Goal: Contribute content

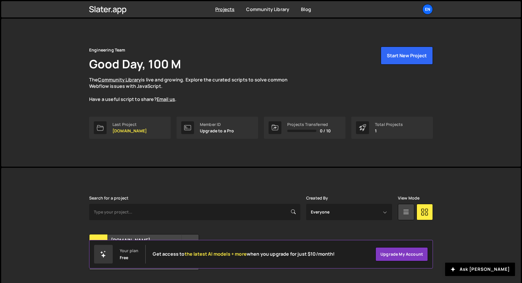
scroll to position [16, 0]
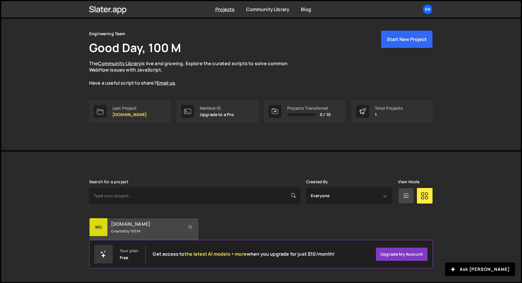
click at [142, 224] on h2 "[DOMAIN_NAME]" at bounding box center [146, 224] width 70 height 6
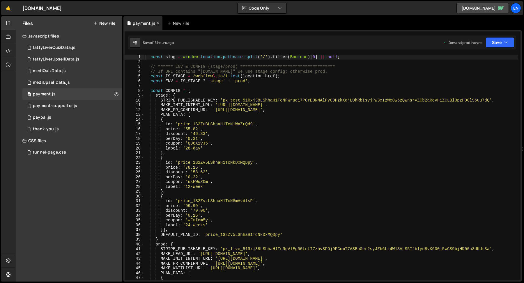
click at [156, 20] on icon at bounding box center [158, 23] width 4 height 6
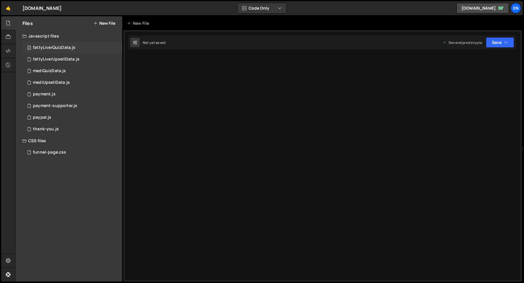
click at [89, 45] on div "0 fattyLiverQuizData.js 0" at bounding box center [72, 48] width 100 height 12
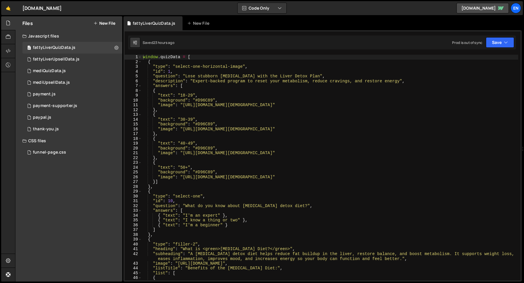
type textarea ""background": "#D96C89","
click at [217, 103] on div "window . quizData = [ { "type" : "select-one-horizontal-image" , "id" : 1 , "qu…" at bounding box center [330, 173] width 377 height 236
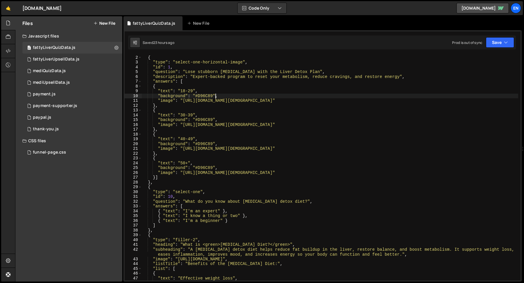
scroll to position [4, 0]
click at [134, 43] on icon at bounding box center [135, 43] width 4 height 6
select select "editor"
select select "ace/theme/monokai"
type input "14"
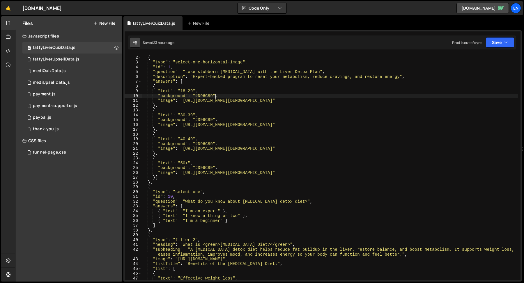
checkbox input "true"
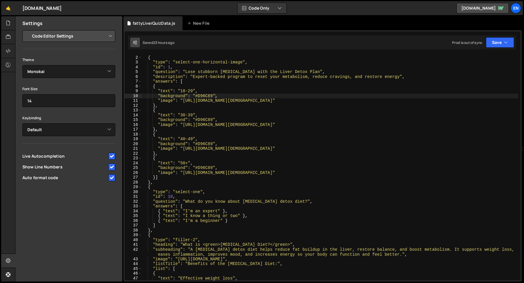
click at [134, 43] on icon at bounding box center [135, 43] width 4 height 6
click at [8, 24] on icon at bounding box center [8, 23] width 5 height 6
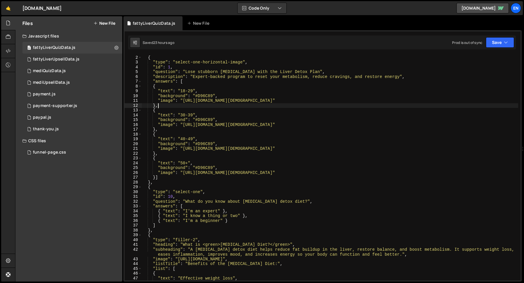
click at [207, 105] on div "window . quizData = [ { "type" : "select-one-horizontal-image" , "id" : 1 , "qu…" at bounding box center [330, 168] width 377 height 236
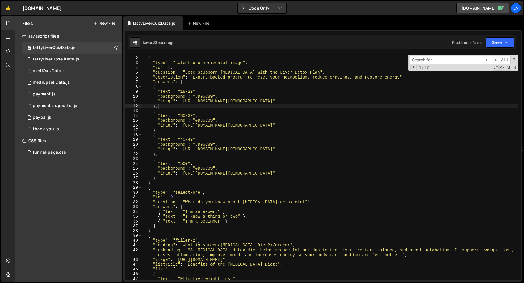
scroll to position [0, 0]
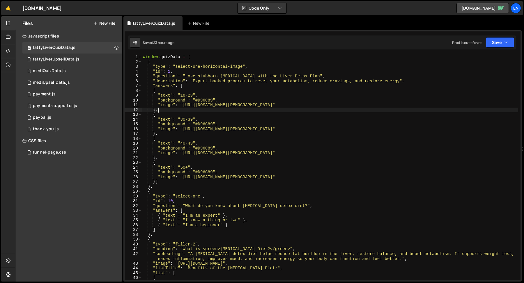
click at [230, 129] on div "window . quizData = [ { "type" : "select-one-horizontal-image" , "id" : 1 , "qu…" at bounding box center [330, 173] width 377 height 236
click at [230, 131] on div "window . quizData = [ { "type" : "select-one-horizontal-image" , "id" : 1 , "qu…" at bounding box center [330, 173] width 377 height 236
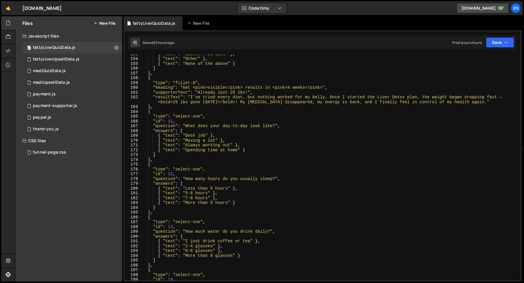
scroll to position [669, 0]
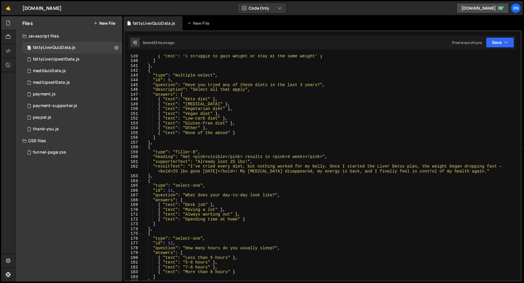
click at [227, 133] on div "{ "text" : "I struggle to gain weight or stay at the same weight" } ] } , { "ty…" at bounding box center [330, 172] width 377 height 236
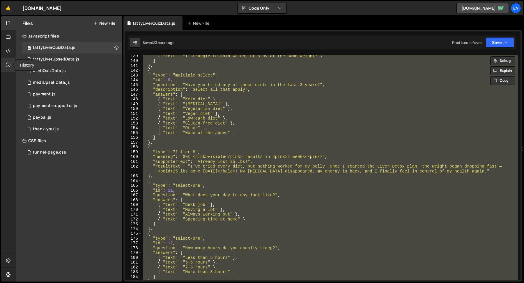
click at [10, 66] on icon at bounding box center [8, 65] width 5 height 6
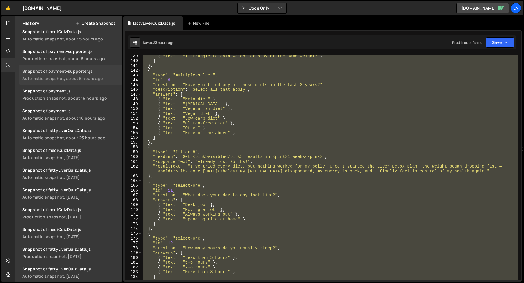
scroll to position [32, 0]
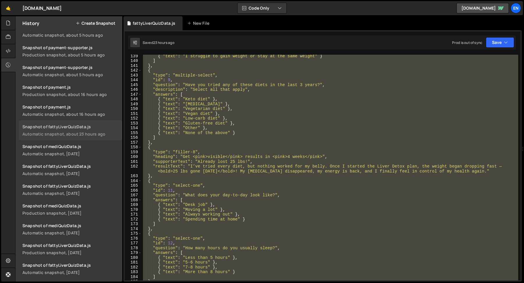
click at [87, 136] on div "Automatic snapshot, about 23 hours ago" at bounding box center [70, 134] width 96 height 6
click at [243, 164] on div "{ "text" : "I struggle to gain weight or stay at the same weight" } ] } , { "ty…" at bounding box center [330, 168] width 377 height 226
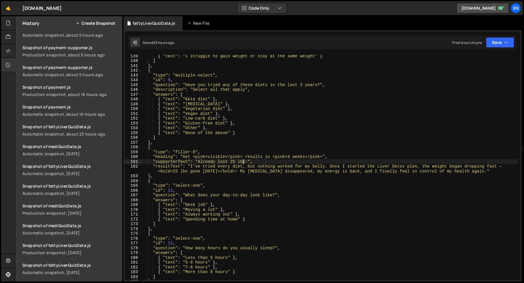
click at [201, 160] on div "{ "text" : "I struggle to gain weight or stay at the same weight" } ] } , { "ty…" at bounding box center [330, 172] width 377 height 236
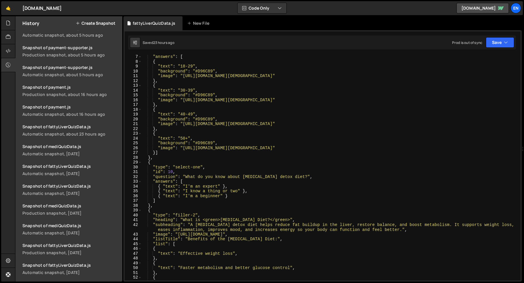
scroll to position [29, 0]
click at [6, 24] on div at bounding box center [8, 23] width 14 height 14
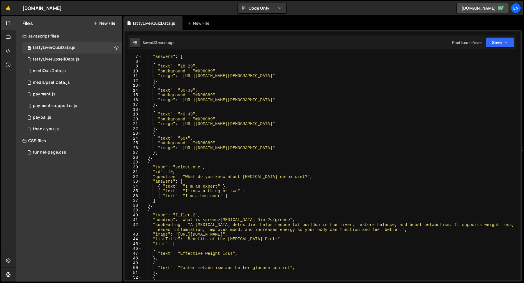
scroll to position [0, 0]
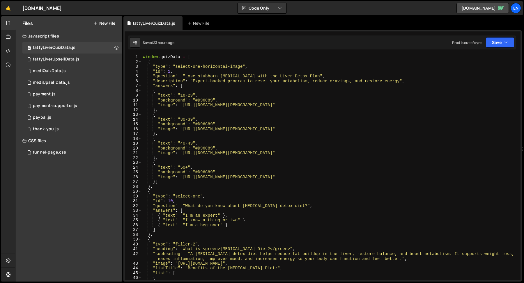
type textarea "},"
click at [209, 134] on div "window . quizData = [ { "type" : "select-one-horizontal-image" , "id" : 1 , "qu…" at bounding box center [330, 173] width 377 height 236
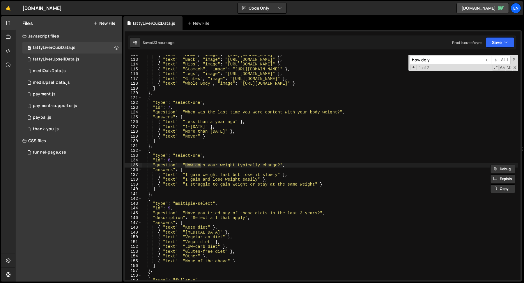
scroll to position [858, 0]
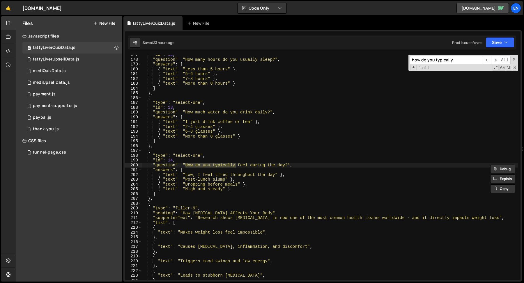
type input "how do you typically"
type textarea "},"
click at [164, 144] on div ""id" : 12 , "question" : "How many hours do you usually sleep?" , "answers" : […" at bounding box center [330, 170] width 377 height 236
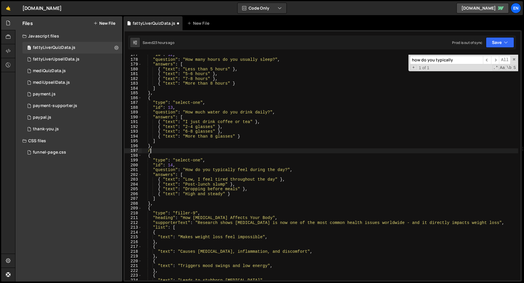
scroll to position [0, 0]
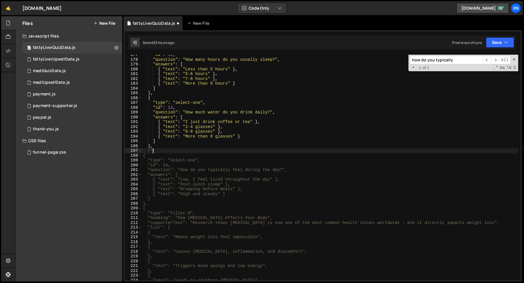
click at [164, 206] on div ""id" : 12 , "question" : "How many hours do you usually sleep?" , "answers" : […" at bounding box center [330, 170] width 377 height 236
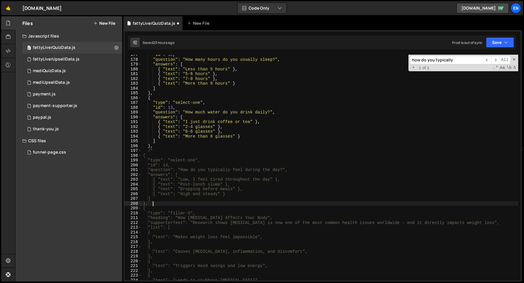
click at [169, 204] on div ""id" : 12 , "question" : "How many hours do you usually sleep?" , "answers" : […" at bounding box center [330, 170] width 377 height 236
type textarea "},"
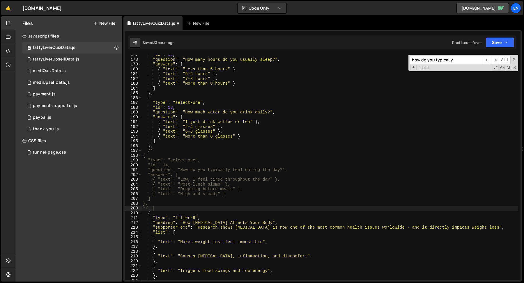
click at [170, 165] on div ""id" : 12 , "question" : "How many hours do you usually sleep?" , "answers" : […" at bounding box center [330, 170] width 377 height 236
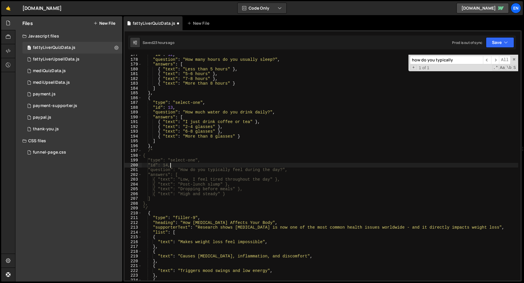
click at [170, 165] on div ""id" : 12 , "question" : "How many hours do you usually sleep?" , "answers" : […" at bounding box center [330, 170] width 377 height 236
type textarea ""id": 14,"
type input "14"
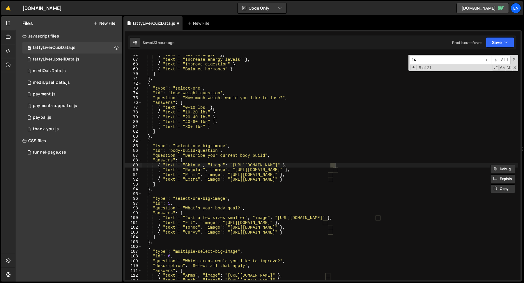
scroll to position [320, 0]
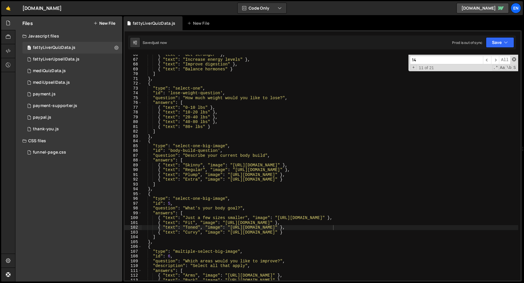
click at [514, 61] on span at bounding box center [514, 59] width 4 height 4
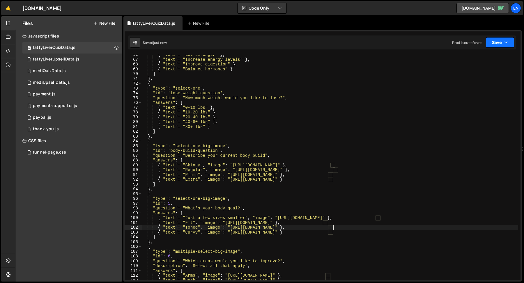
click at [491, 45] on button "Save" at bounding box center [500, 42] width 28 height 10
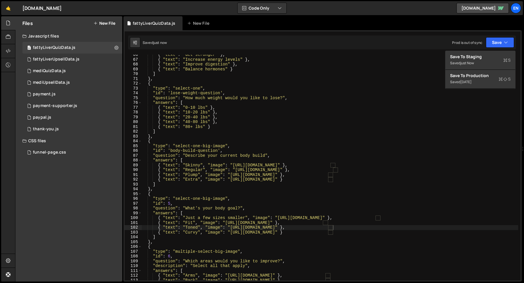
type textarea "},"
click at [190, 137] on div "{ "text" : "Get stronger" } , { "text" : "Increase energy levels" } , { "text" …" at bounding box center [330, 170] width 377 height 236
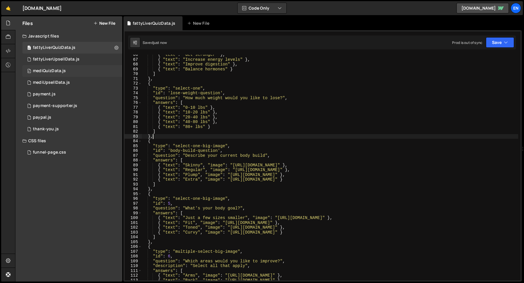
click at [48, 71] on div "mediQuizData.js" at bounding box center [49, 70] width 33 height 5
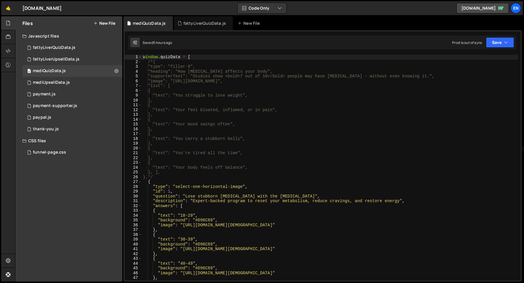
type textarea "{"
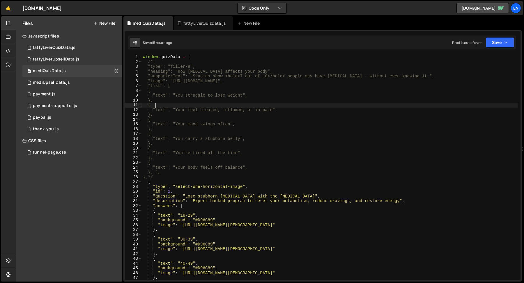
click at [218, 103] on div "window . quizData = [ /*{ "type": "filler-9", "heading": "How [MEDICAL_DATA] af…" at bounding box center [330, 173] width 377 height 236
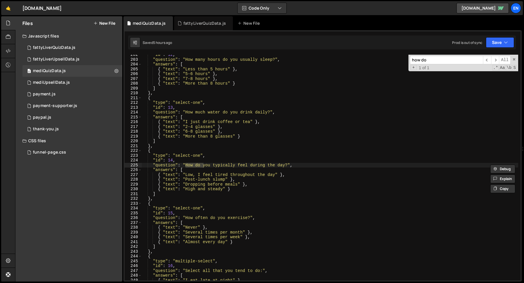
scroll to position [973, 0]
type input "feel"
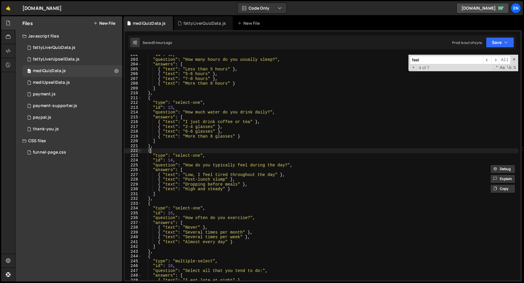
click at [158, 153] on div ""id" : 12 , "question" : "How many hours do you usually sleep?" , "answers" : […" at bounding box center [330, 170] width 377 height 236
click at [158, 150] on div ""id" : 12 , "question" : "How many hours do you usually sleep?" , "answers" : […" at bounding box center [330, 170] width 377 height 236
click at [159, 147] on div ""id" : 12 , "question" : "How many hours do you usually sleep?" , "answers" : […" at bounding box center [330, 170] width 377 height 236
type textarea "},"
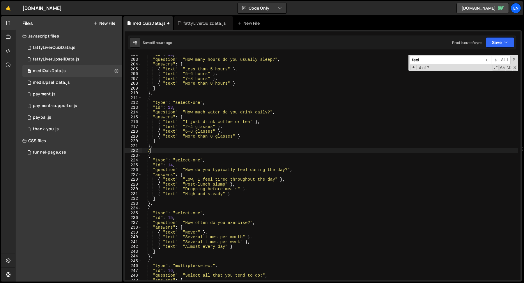
scroll to position [0, 0]
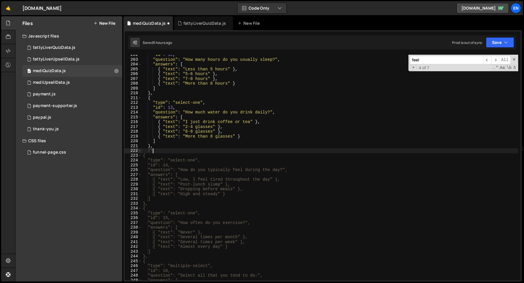
click at [165, 205] on div ""id" : 12 , "question" : "How many hours do you usually sleep?" , "answers" : […" at bounding box center [330, 170] width 377 height 236
type textarea "},"
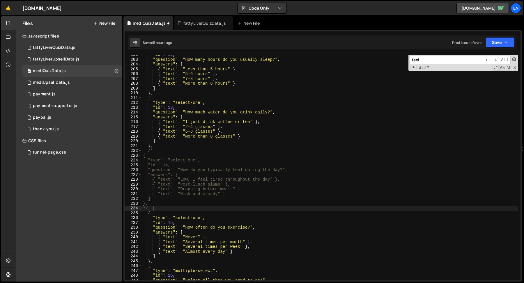
click at [516, 59] on span at bounding box center [514, 59] width 4 height 4
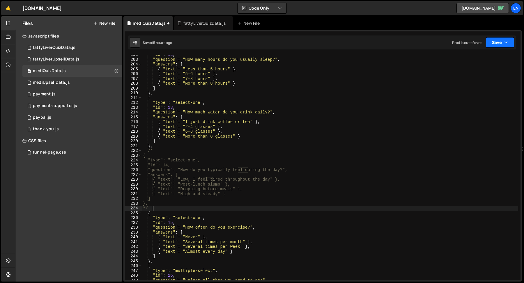
click at [496, 44] on button "Save" at bounding box center [500, 42] width 28 height 10
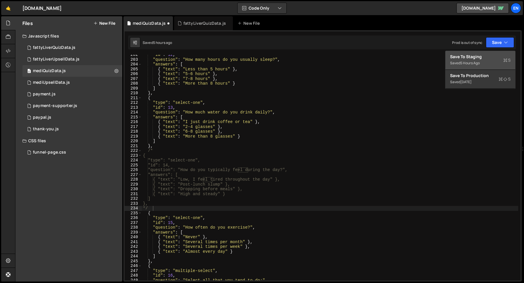
click at [495, 56] on div "Save to Staging S" at bounding box center [480, 57] width 61 height 6
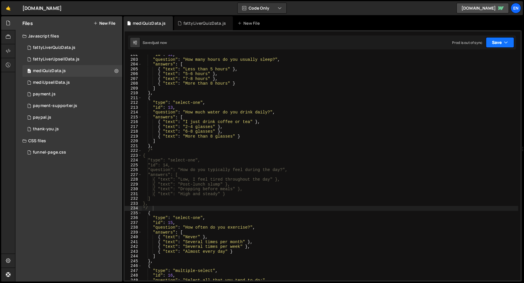
click at [497, 47] on button "Save" at bounding box center [500, 42] width 28 height 10
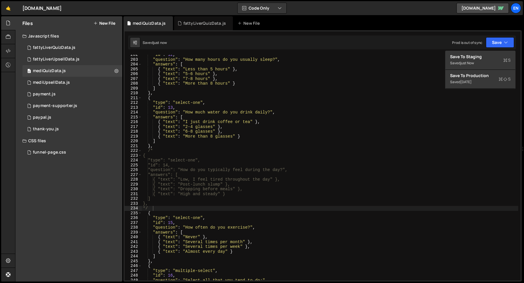
type textarea ""answers": ["
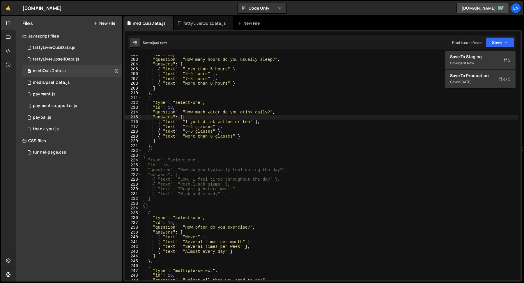
click at [352, 119] on div ""id" : 12 , "question" : "How many hours do you usually sleep?" , "answers" : […" at bounding box center [330, 170] width 377 height 236
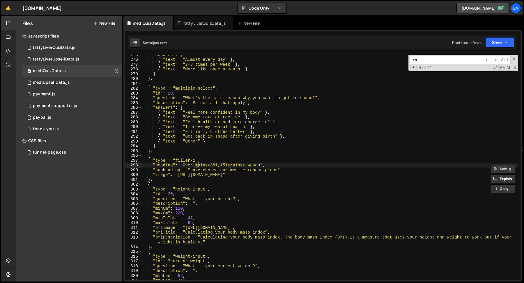
scroll to position [2035, 0]
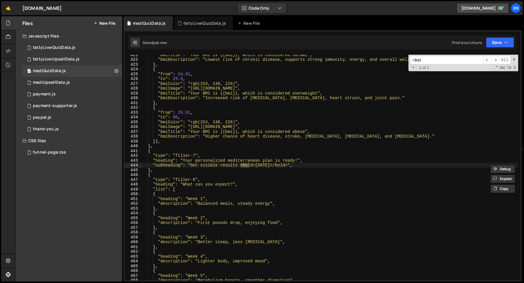
type input "<bold"
type textarea ""subheading": "Get visible results <bold>[DATE]</bold>","
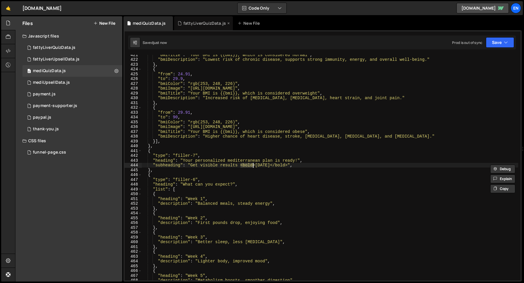
click at [191, 27] on div "fattyLiverQuizData.js" at bounding box center [203, 23] width 59 height 14
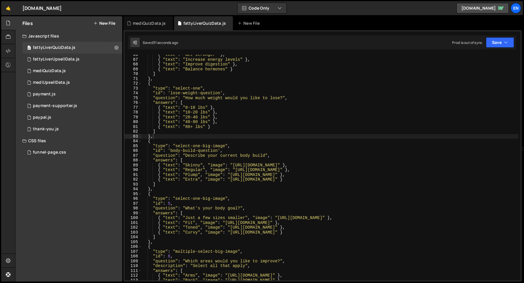
type textarea "{"
click at [191, 140] on div "{ "text" : "Get stronger" } , { "text" : "Increase energy levels" } , { "text" …" at bounding box center [330, 170] width 377 height 236
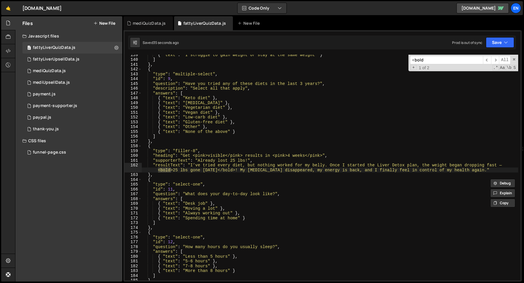
scroll to position [670, 0]
type input "<bold"
type textarea ""resultText": "I’ve tried every diet, but nothing worked for my belly. Once I s…"
drag, startPoint x: 173, startPoint y: 169, endPoint x: 158, endPoint y: 169, distance: 14.9
click at [158, 169] on div "{ "text" : "I struggle to gain weight or stay at the same weight" } ] } , { "ty…" at bounding box center [330, 170] width 377 height 236
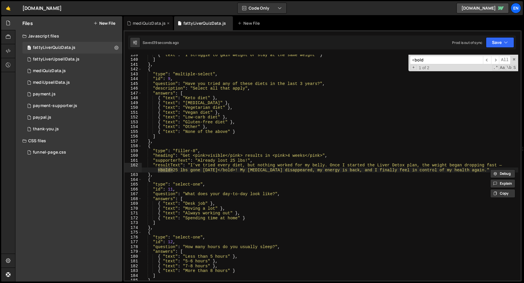
click at [133, 23] on div "mediQuizData.js" at bounding box center [149, 23] width 33 height 6
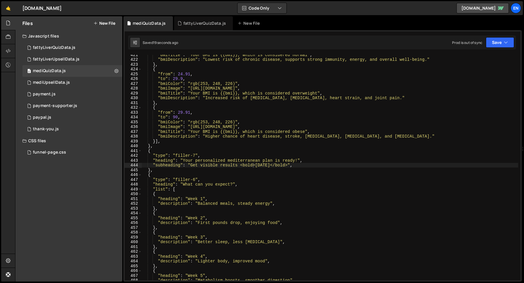
type textarea ""bmiDescription": "Increased risk of [MEDICAL_DATA], [MEDICAL_DATA], heart stra…"
click at [211, 97] on div ""bmiTitle" : "Your BMI is {{bmi}}, which is considered normal" , "bmiDescriptio…" at bounding box center [330, 170] width 377 height 236
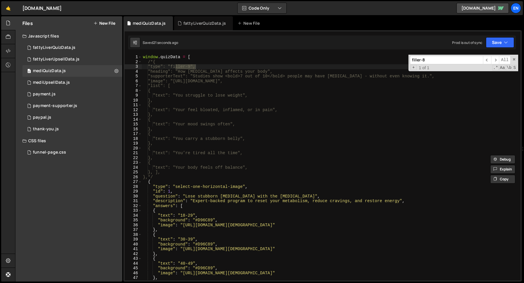
scroll to position [771, 0]
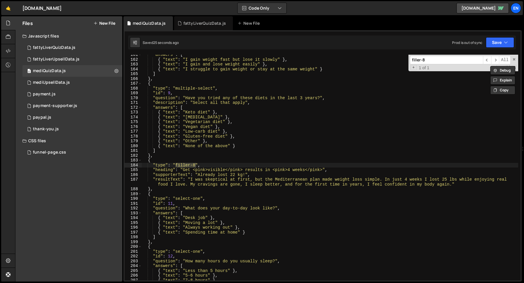
type input "filler-8"
click at [405, 180] on div ""answers" : [ { "text" : "I gain weight fast but lose it slowly" } , { "text" :…" at bounding box center [330, 170] width 377 height 236
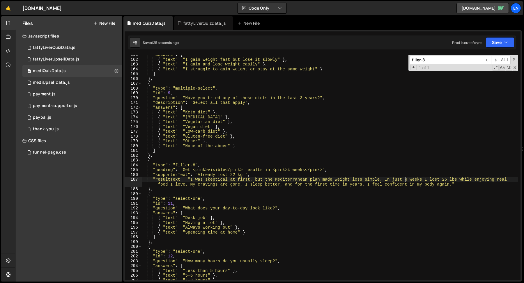
paste textarea "<bold>"
type textarea ""resultText": "I was skeptical at first, but the Mediterranean plan made weight…"
click at [188, 23] on div "fattyLiverQuizData.js" at bounding box center [205, 23] width 43 height 6
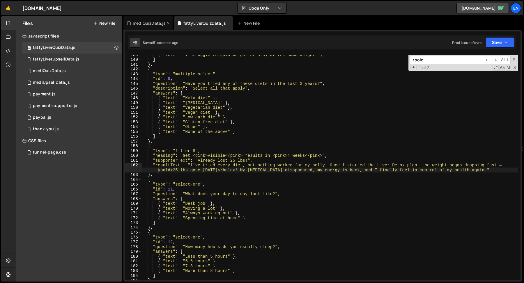
click at [147, 26] on div "mediQuizData.js" at bounding box center [149, 23] width 33 height 6
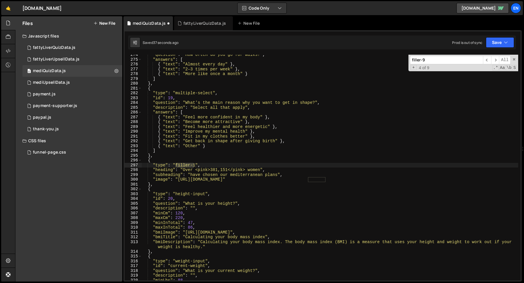
scroll to position [0, 0]
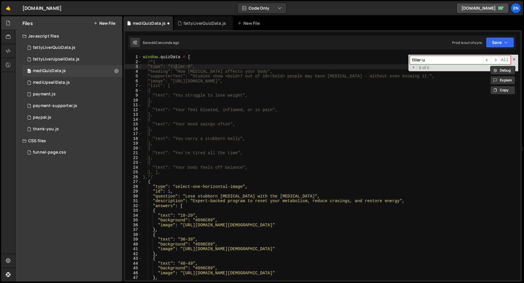
type input "filler-8"
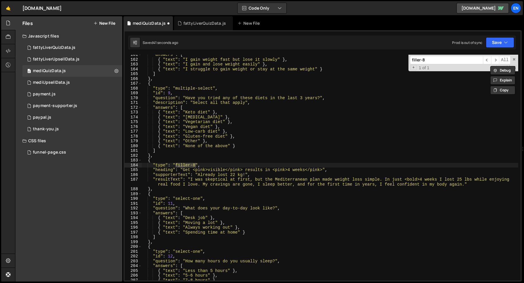
scroll to position [771, 0]
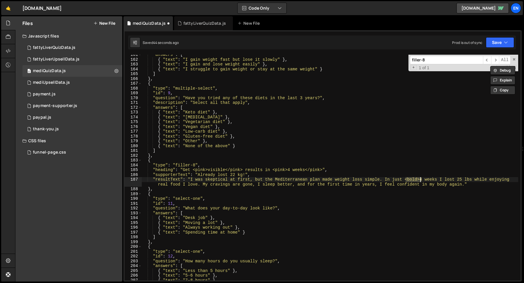
drag, startPoint x: 406, startPoint y: 181, endPoint x: 419, endPoint y: 181, distance: 13.4
click at [419, 181] on div ""answers" : [ { "text" : "I gain weight fast but lose it slowly" } , { "text" :…" at bounding box center [330, 170] width 377 height 236
type textarea ""resultText": "I was skeptical at first, but the Mediterranean plan made weight…"
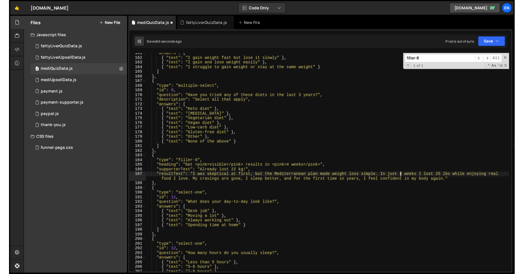
scroll to position [767, 0]
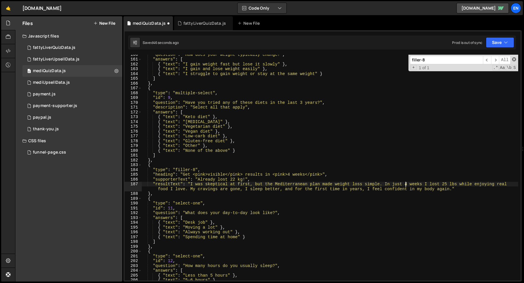
click at [513, 58] on span at bounding box center [514, 59] width 4 height 4
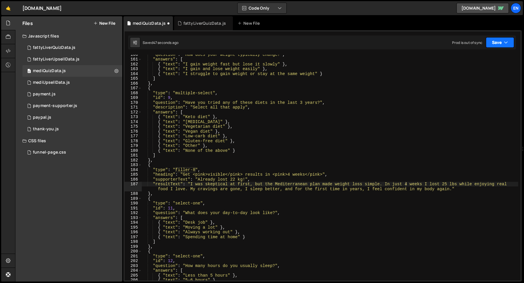
click at [500, 44] on button "Save" at bounding box center [500, 42] width 28 height 10
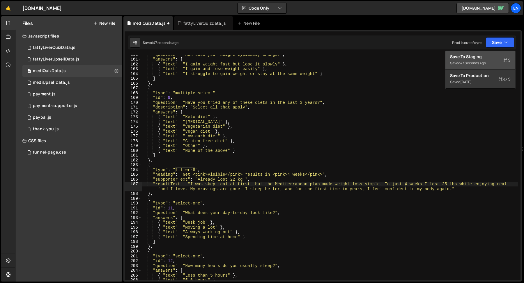
click at [491, 59] on div "Save to Staging S" at bounding box center [480, 57] width 61 height 6
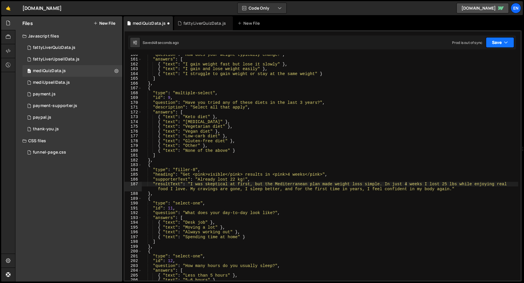
click at [491, 44] on button "Save" at bounding box center [500, 42] width 28 height 10
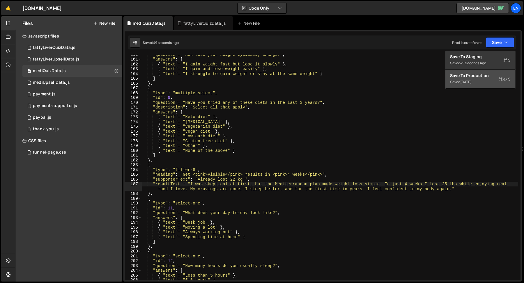
click at [479, 81] on div "Saved [DATE]" at bounding box center [480, 82] width 61 height 7
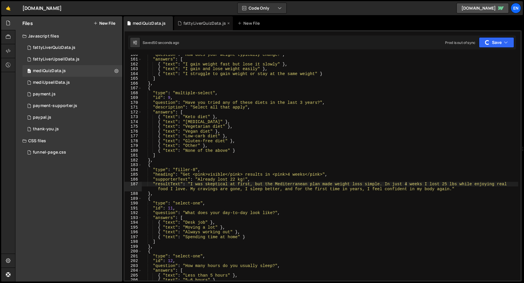
click at [186, 26] on div "fattyLiverQuizData.js" at bounding box center [203, 23] width 59 height 14
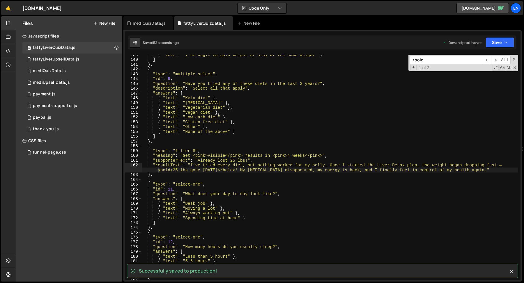
click at [516, 61] on div "<bold ​ ​ All Replace All + 1 of 2 .* Aa \b S" at bounding box center [464, 63] width 110 height 17
click at [513, 59] on span at bounding box center [514, 59] width 4 height 4
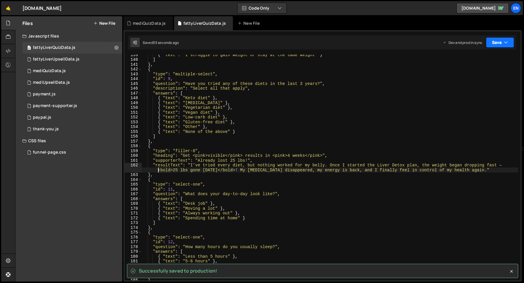
click at [494, 42] on button "Save" at bounding box center [500, 42] width 28 height 10
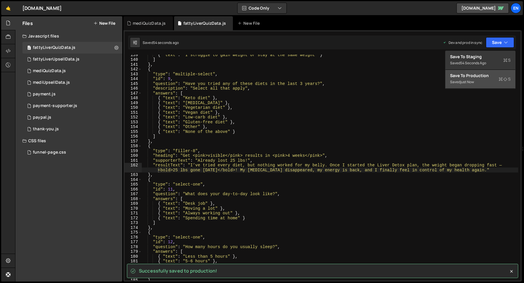
click at [478, 81] on div "Saved just now" at bounding box center [480, 82] width 61 height 7
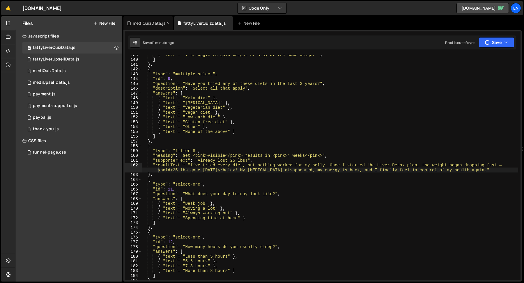
click at [145, 23] on div "mediQuizData.js" at bounding box center [149, 23] width 33 height 6
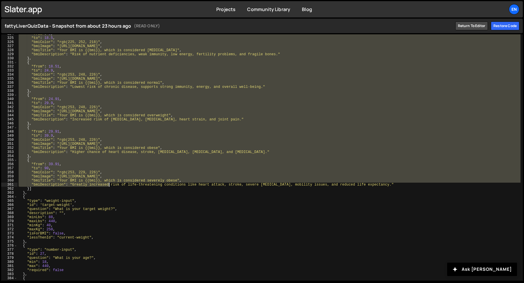
scroll to position [1715, 0]
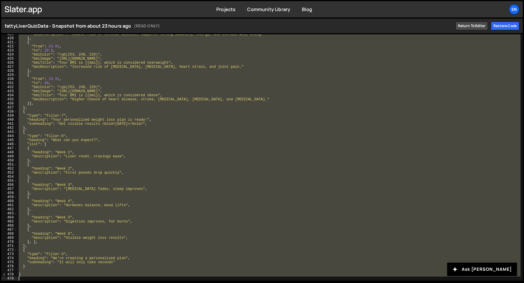
drag, startPoint x: 18, startPoint y: 37, endPoint x: 143, endPoint y: 302, distance: 292.9
click at [143, 283] on html "Projects Community Library Blog En Projects Your Teams Account Upgrade Logout :" at bounding box center [262, 141] width 524 height 283
click at [249, 104] on div ""bmiDescription" : "Lowest risk of chronic disease, supports strong immunity, e…" at bounding box center [268, 159] width 503 height 255
type textarea "}],"
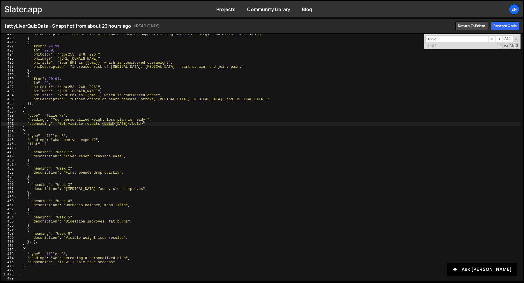
type input "<bold"
type textarea "},"
click at [250, 108] on div ""bmiDescription" : "Lowest risk of chronic disease, supports strong immunity, e…" at bounding box center [268, 159] width 503 height 255
